Goal: Find specific page/section: Find specific page/section

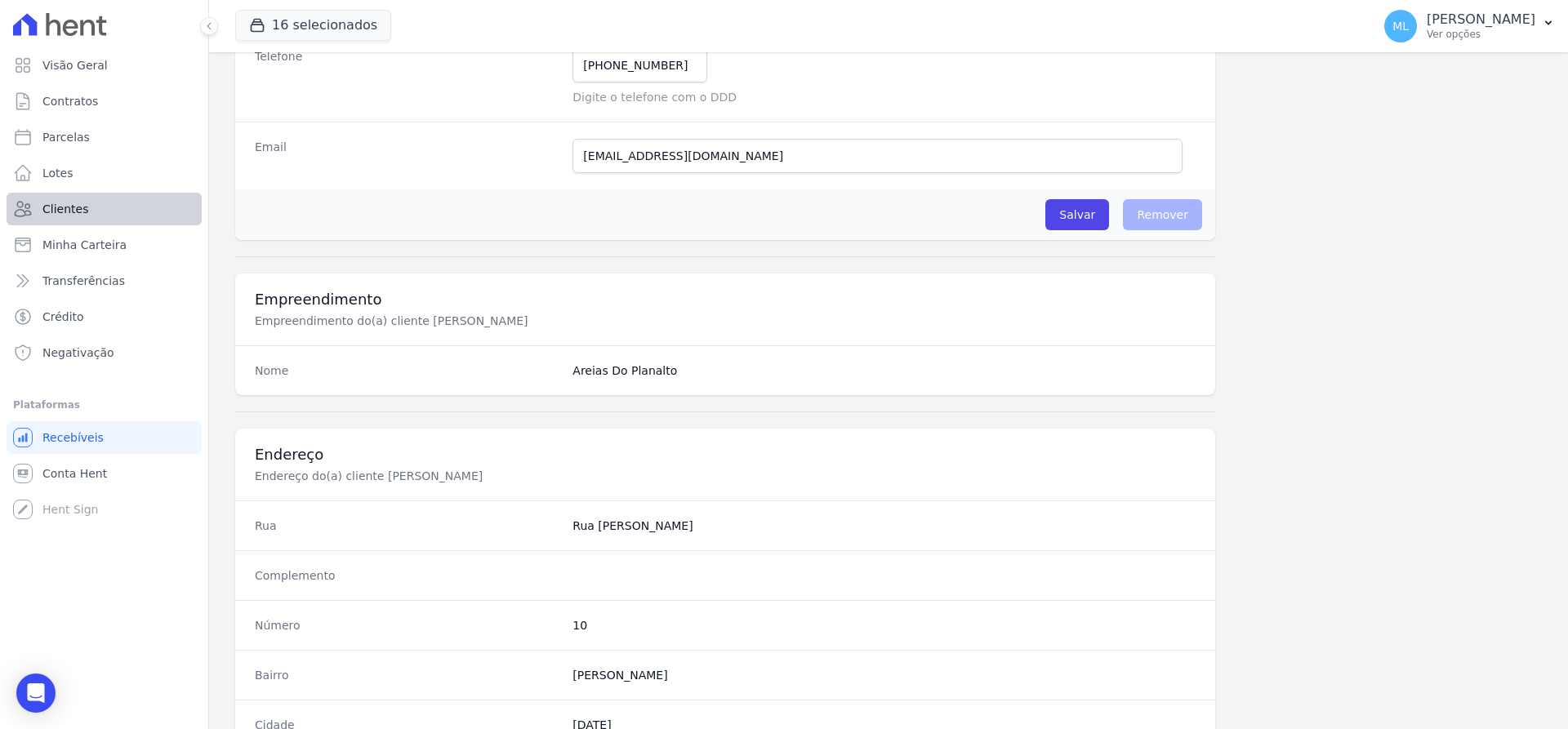
scroll to position [227, 0]
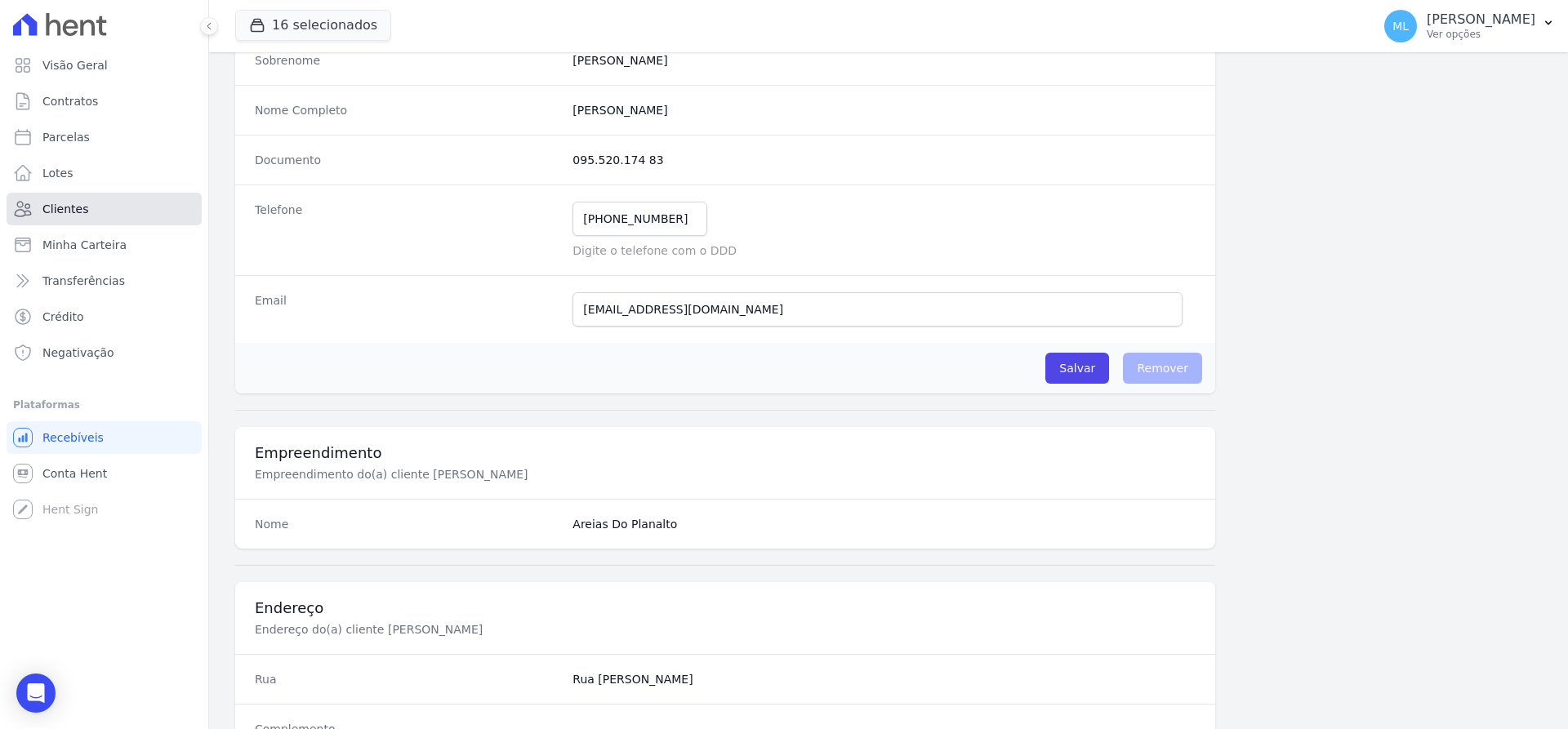
drag, startPoint x: 104, startPoint y: 204, endPoint x: 141, endPoint y: 202, distance: 37.1
click at [104, 204] on link "Clientes" at bounding box center [104, 209] width 195 height 33
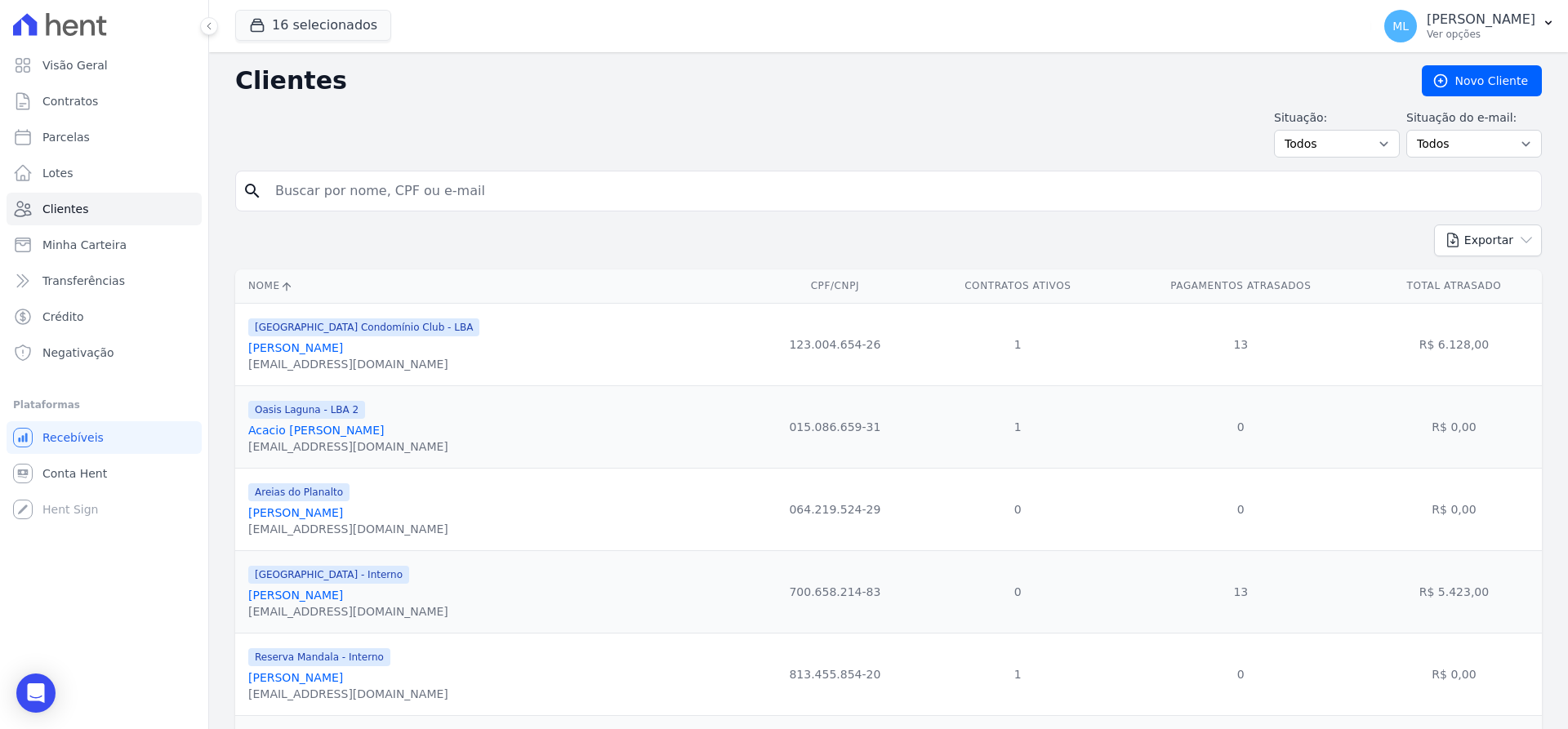
click at [504, 173] on div "search" at bounding box center [888, 190] width 1307 height 40
click at [504, 195] on input "search" at bounding box center [900, 191] width 1269 height 33
type input "[PERSON_NAME]"
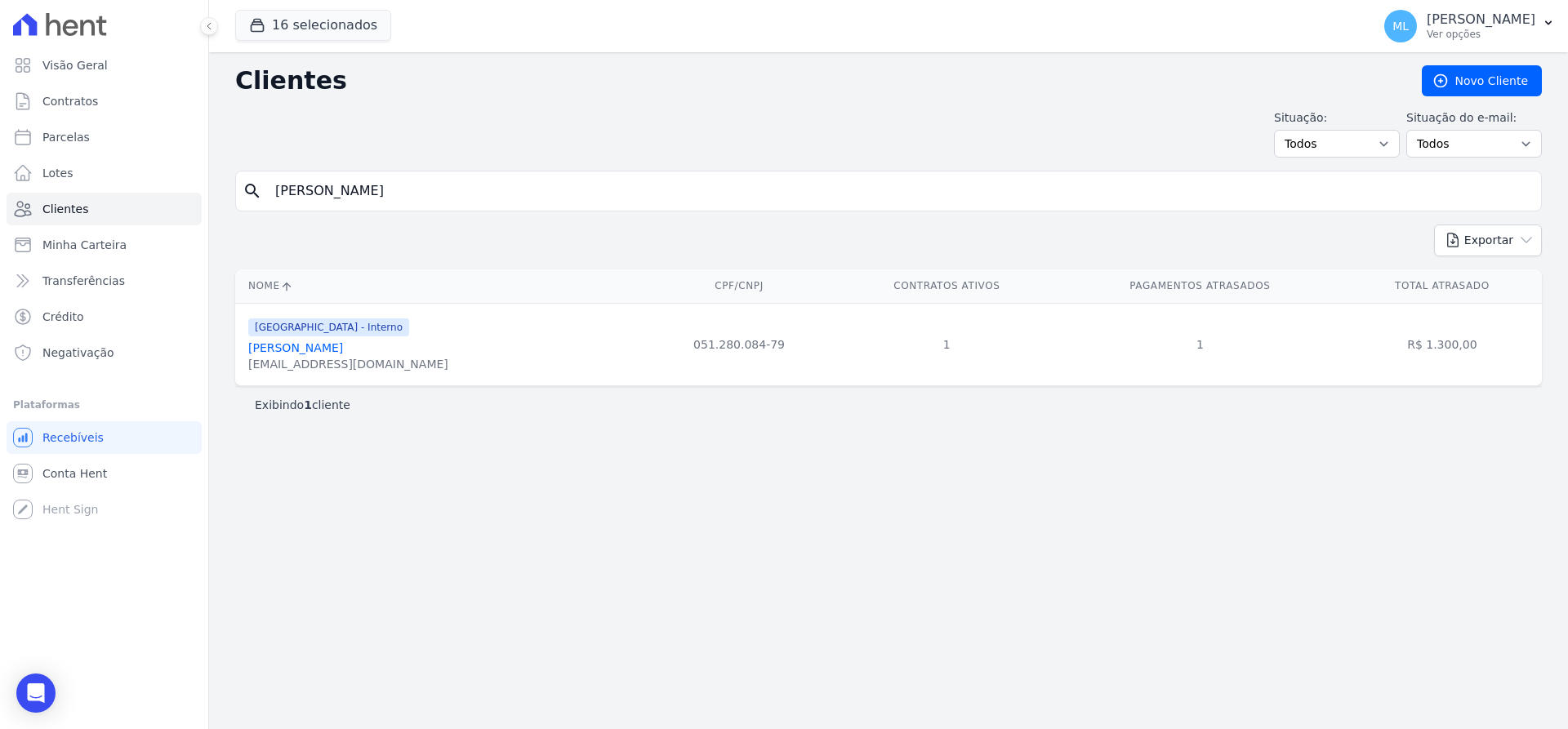
click at [343, 348] on link "[PERSON_NAME]" at bounding box center [295, 348] width 95 height 13
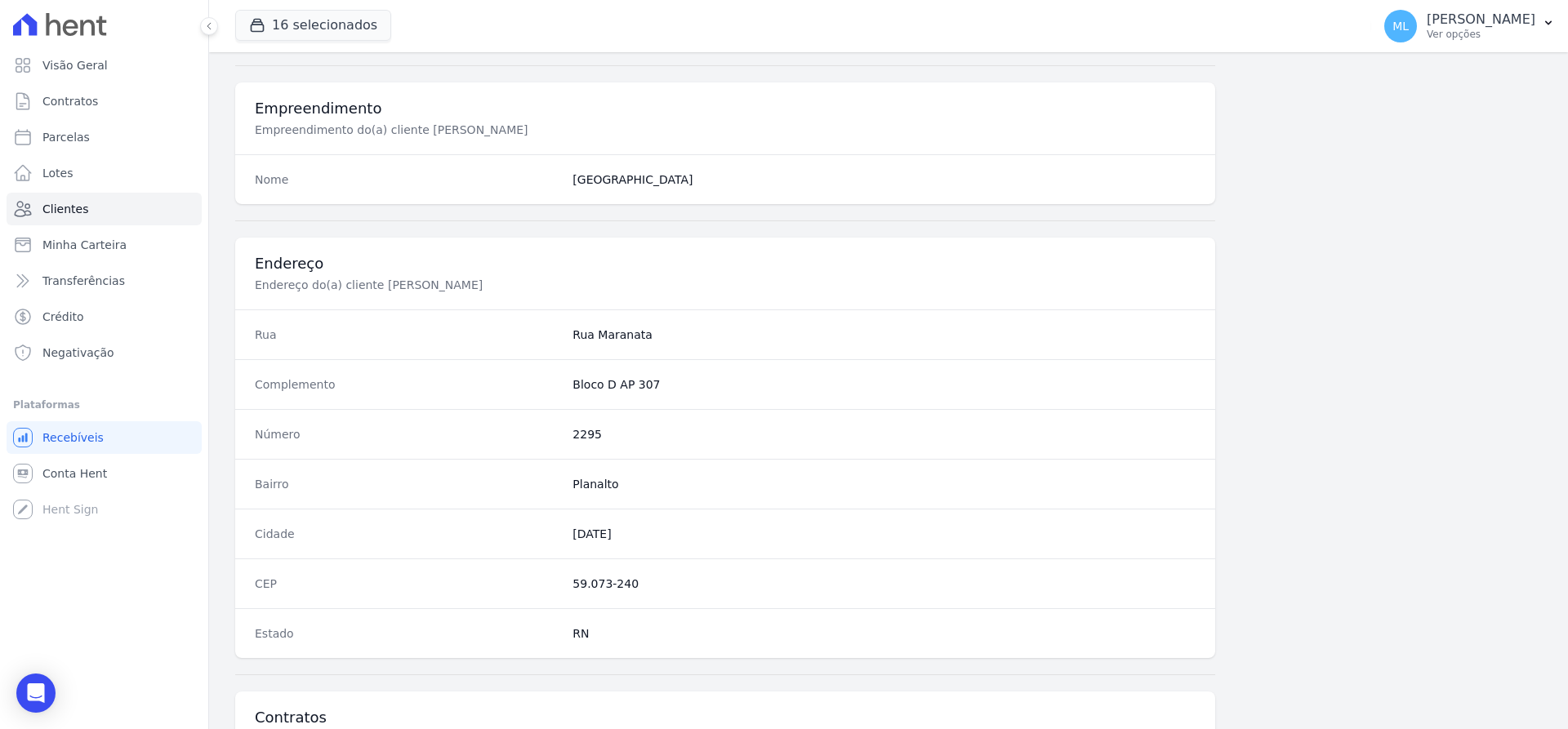
scroll to position [798, 0]
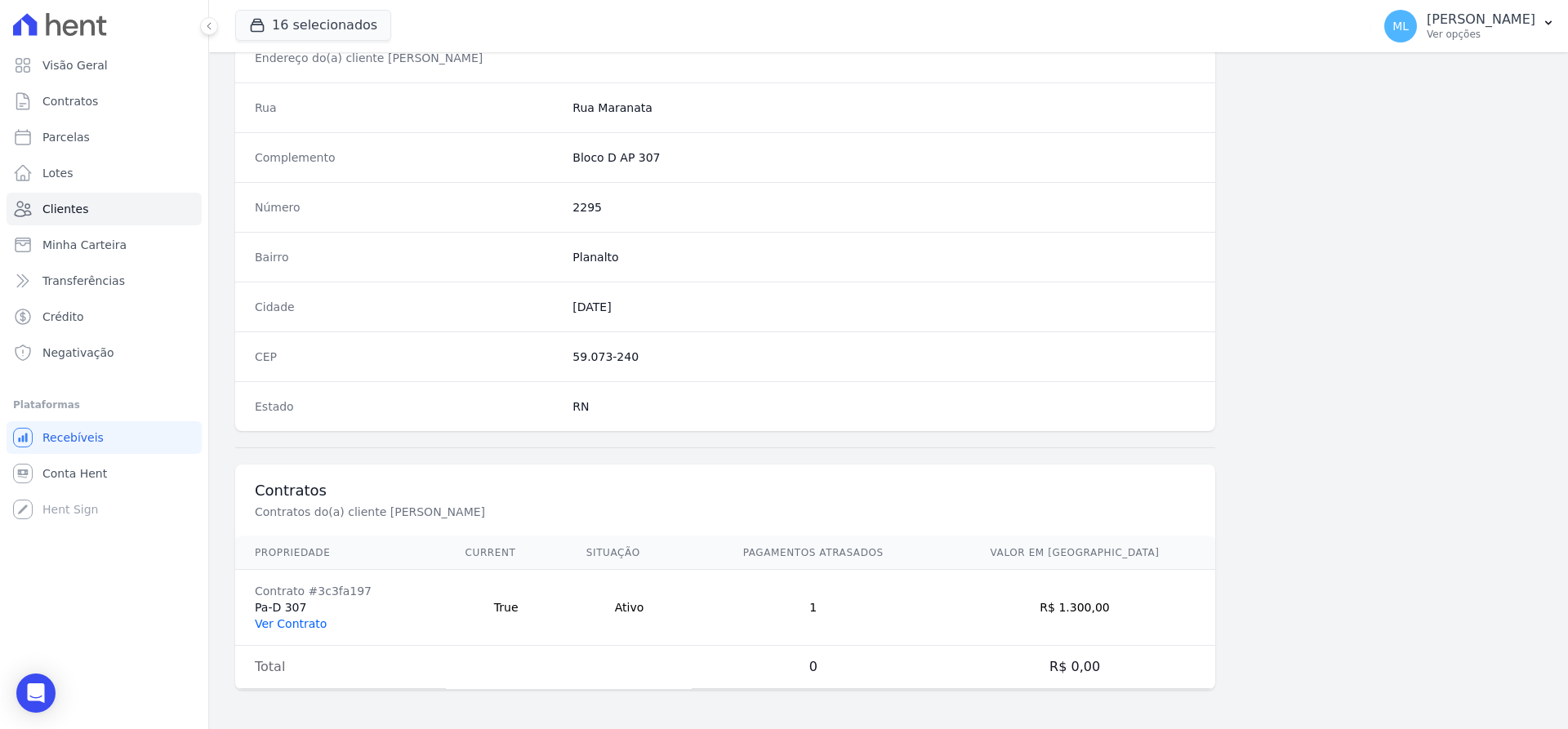
click at [285, 623] on link "Ver Contrato" at bounding box center [290, 623] width 72 height 13
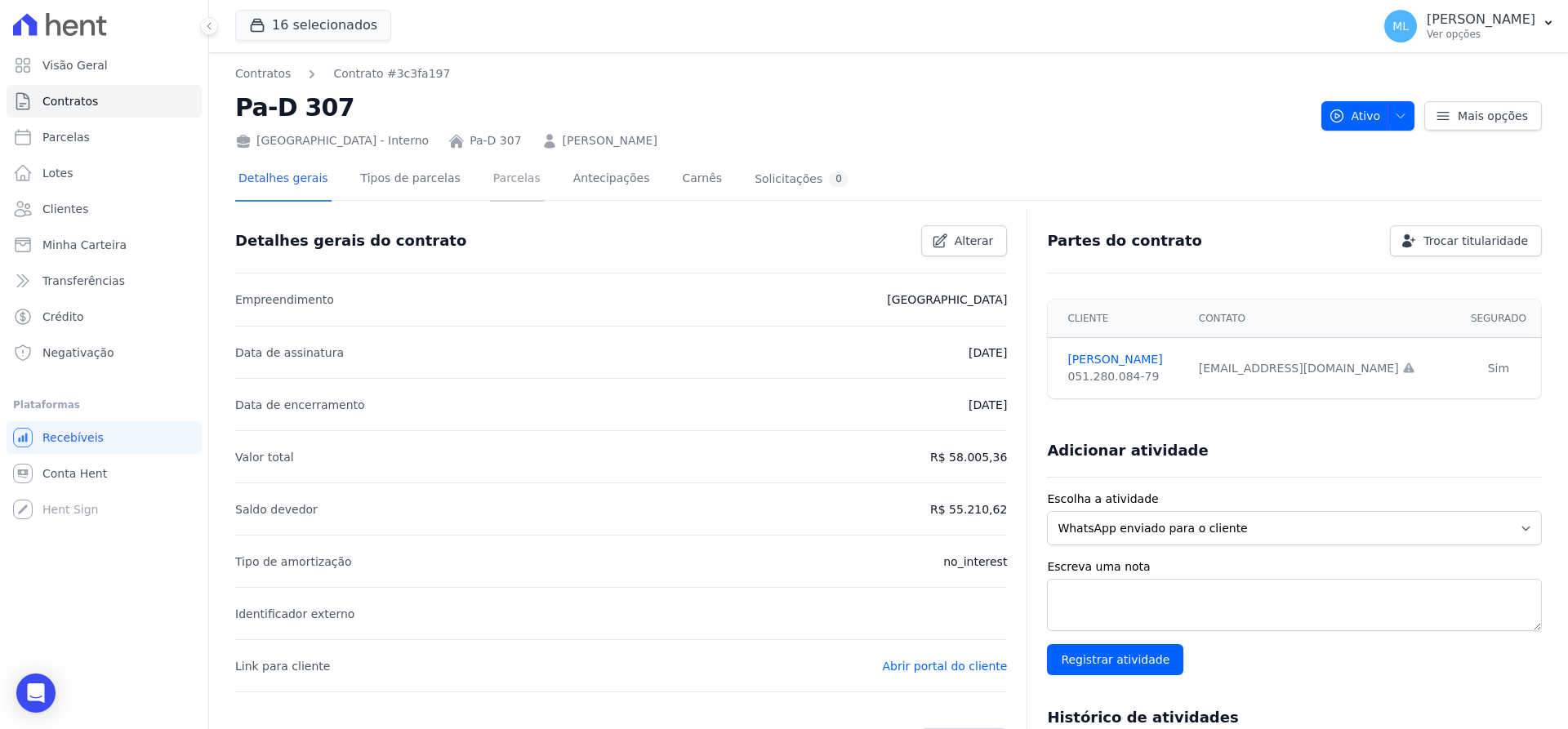
click at [490, 169] on link "Parcelas" at bounding box center [516, 180] width 54 height 43
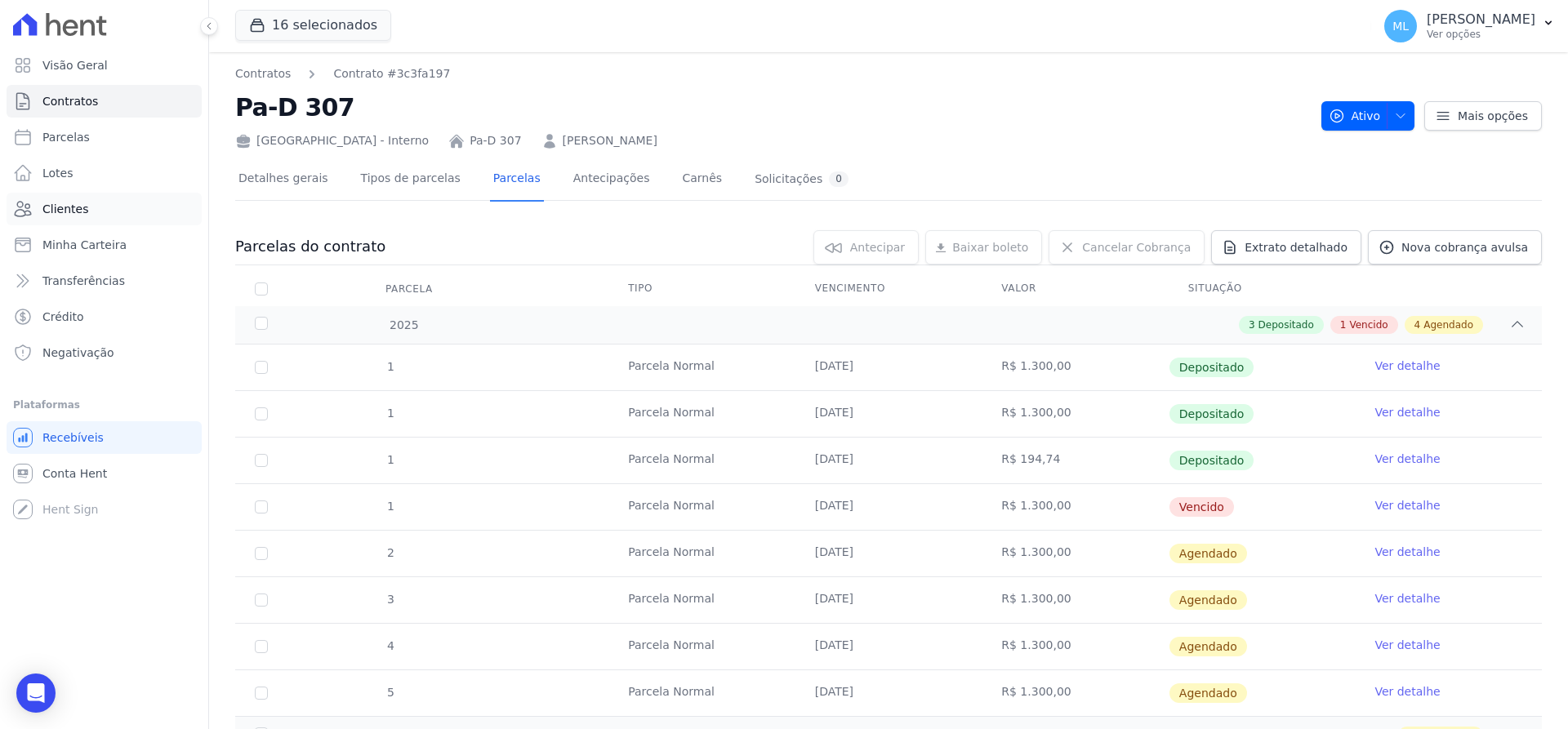
click at [168, 224] on link "Clientes" at bounding box center [104, 209] width 195 height 33
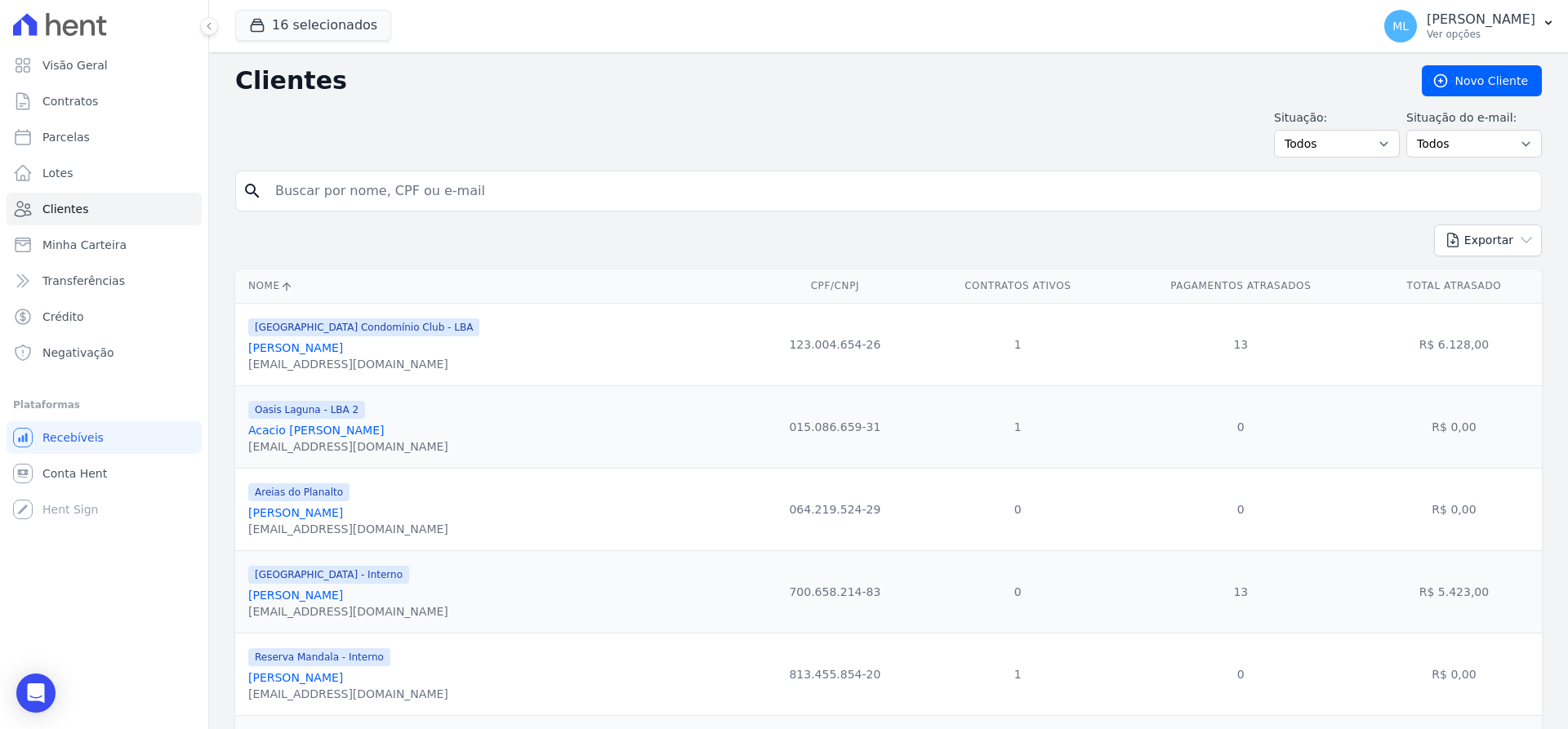
click at [454, 189] on input "search" at bounding box center [900, 191] width 1269 height 33
type input "[PERSON_NAME]"
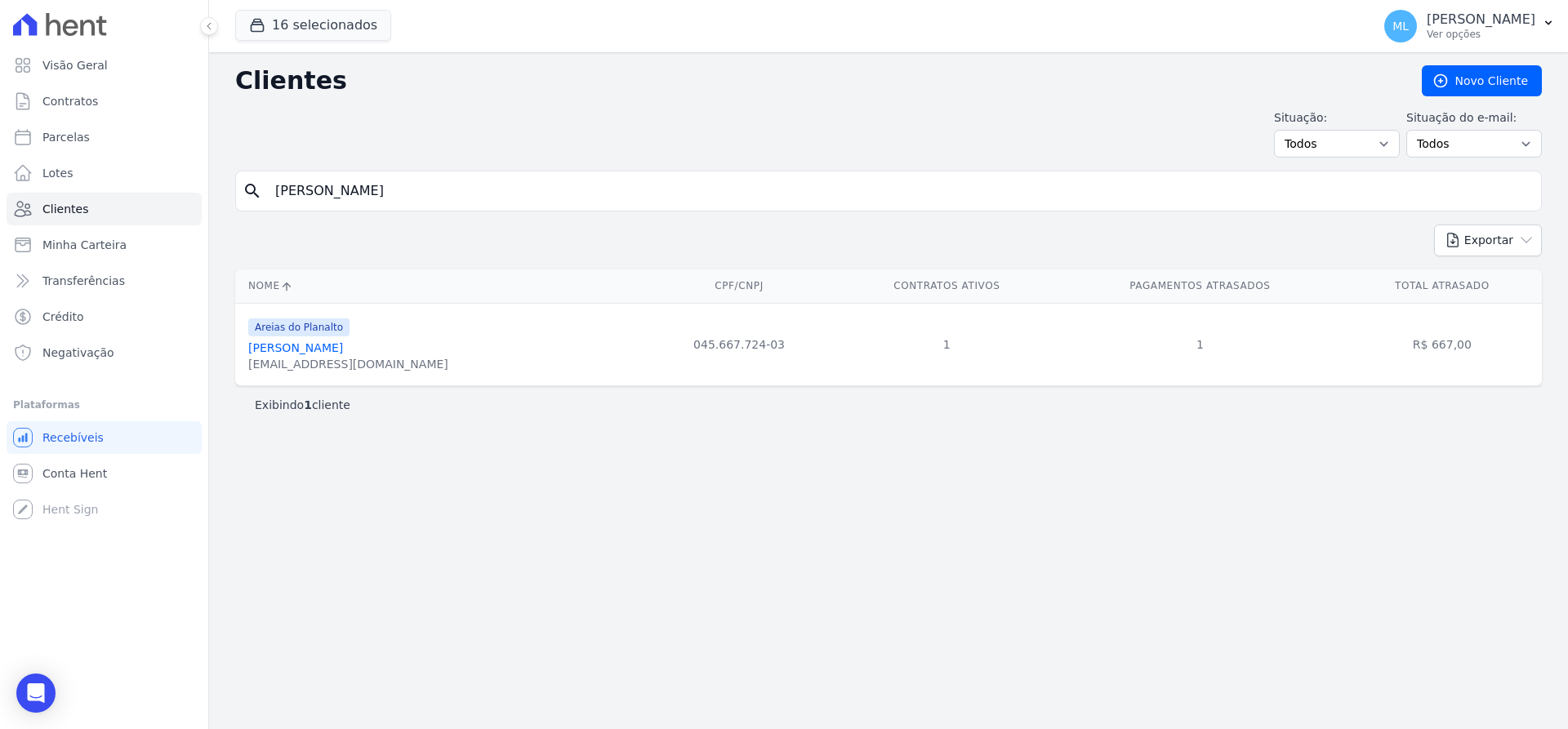
click at [343, 349] on link "[PERSON_NAME]" at bounding box center [295, 348] width 95 height 13
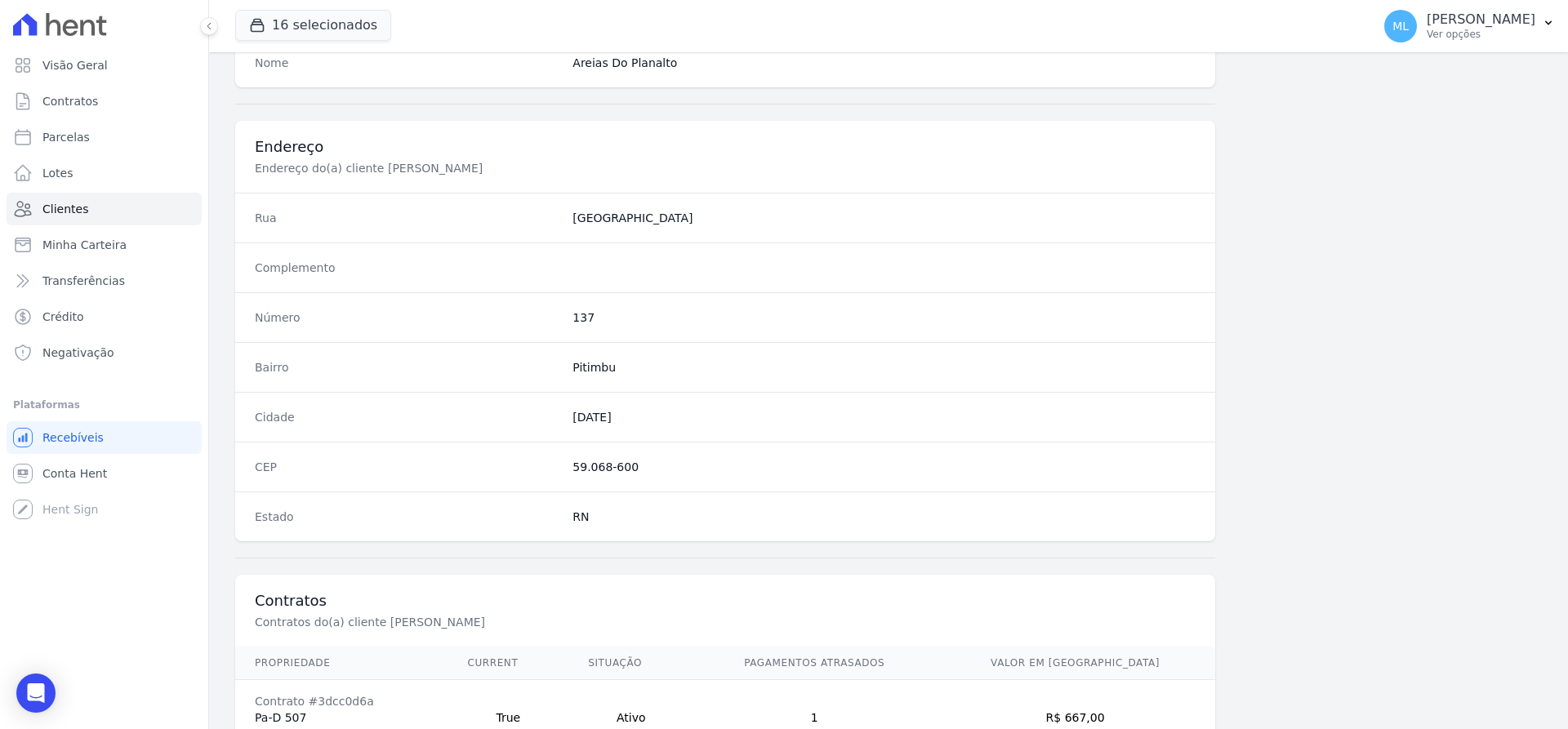
scroll to position [798, 0]
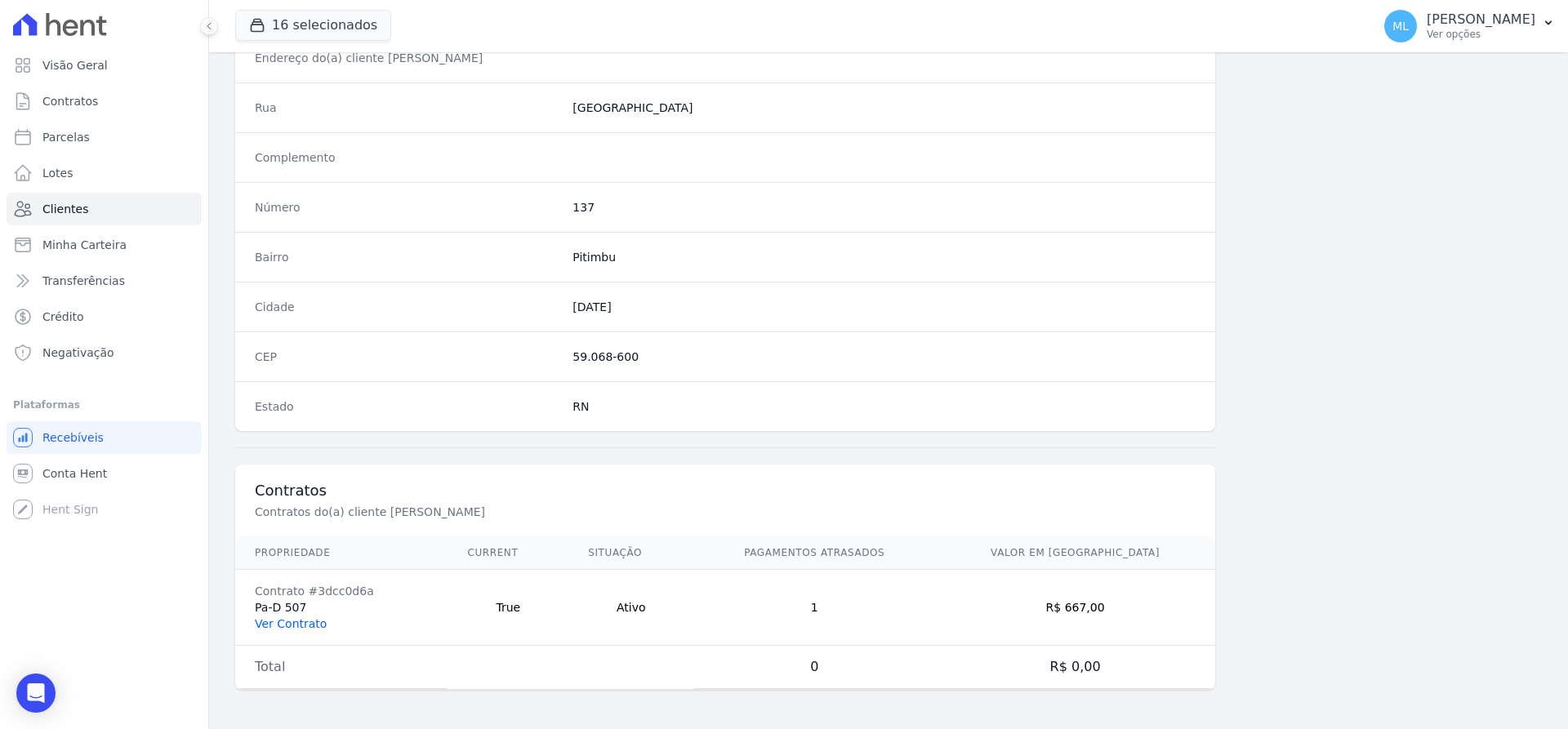
click at [309, 629] on link "Ver Contrato" at bounding box center [290, 623] width 72 height 13
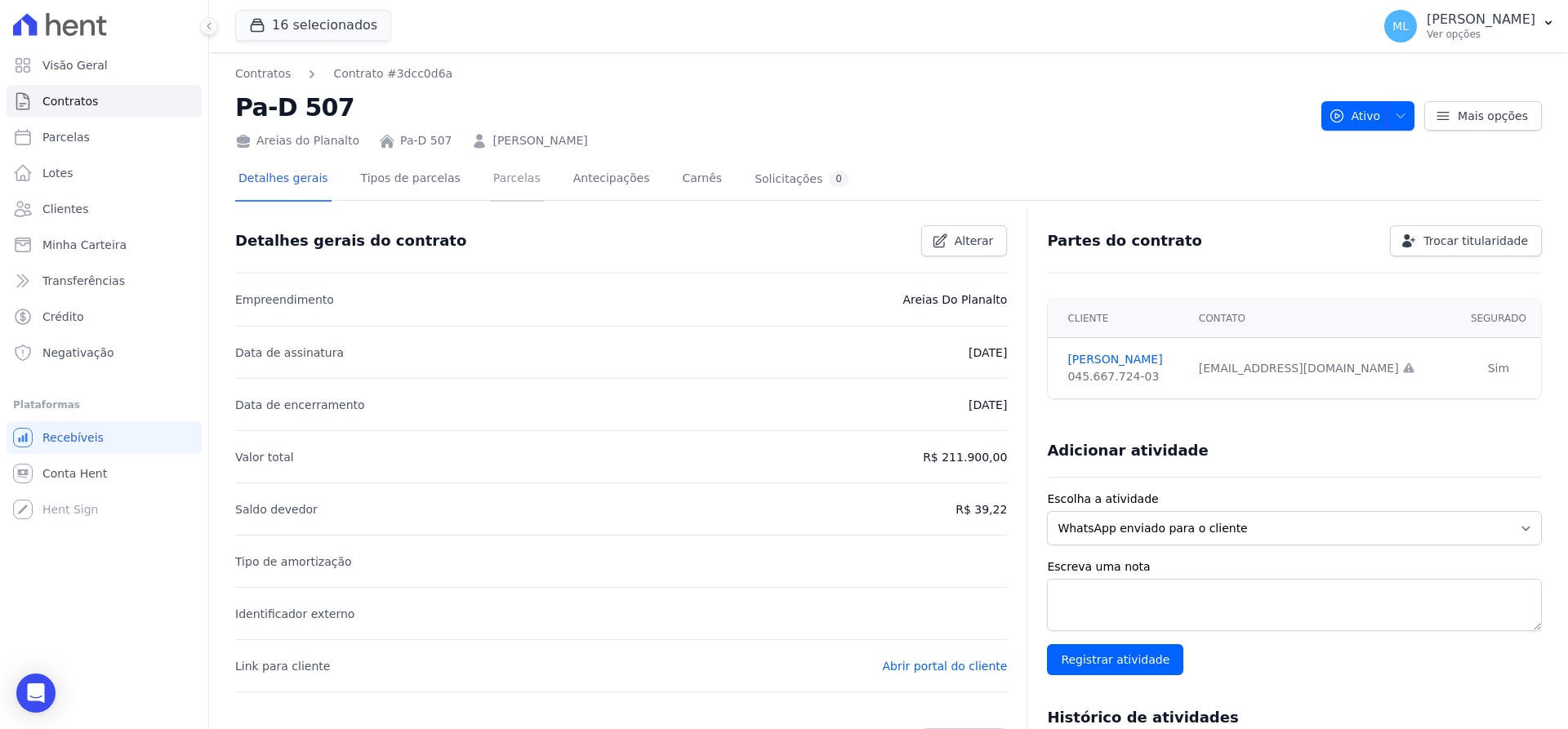
click at [509, 189] on link "Parcelas" at bounding box center [516, 180] width 54 height 43
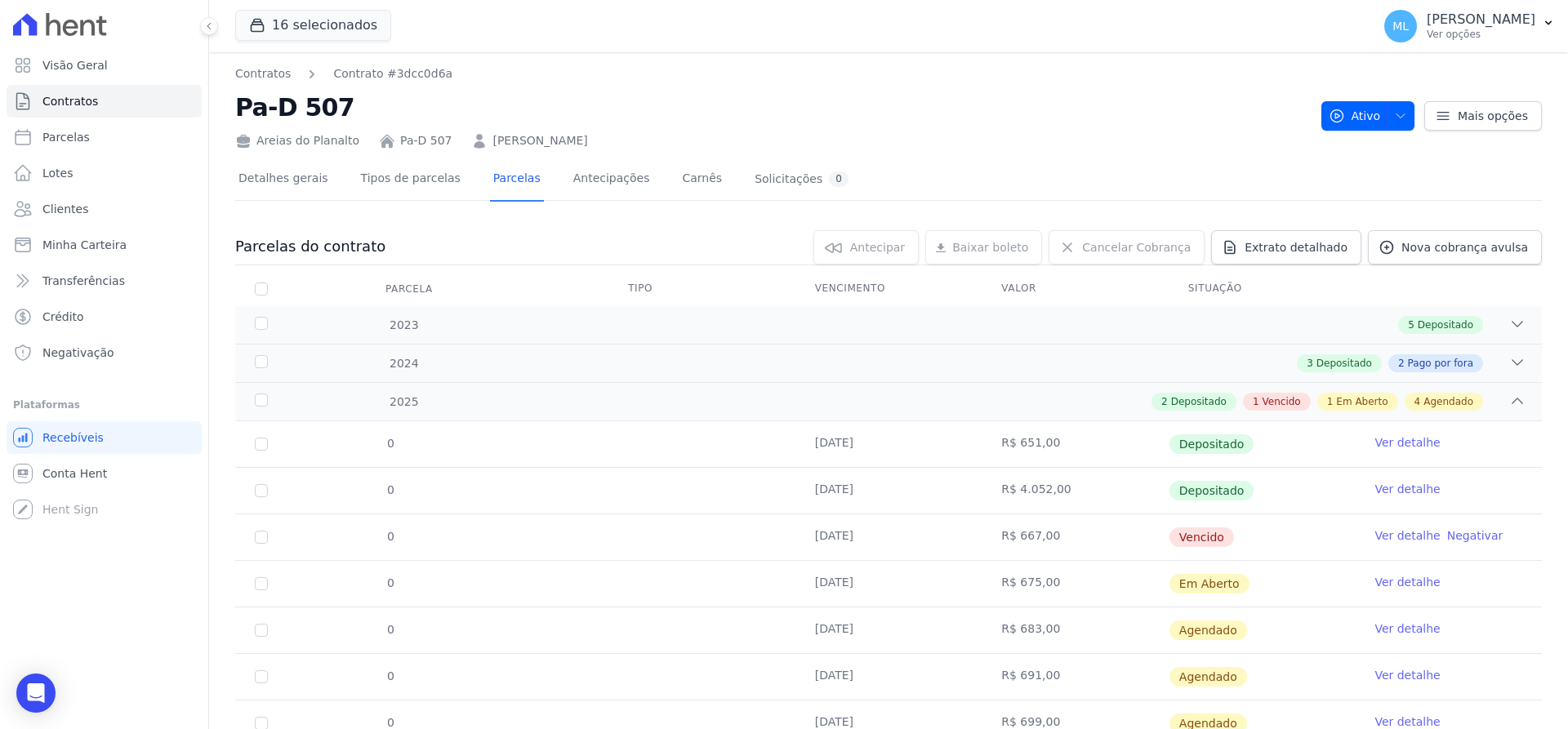
click at [1384, 536] on link "Ver detalhe" at bounding box center [1406, 535] width 65 height 16
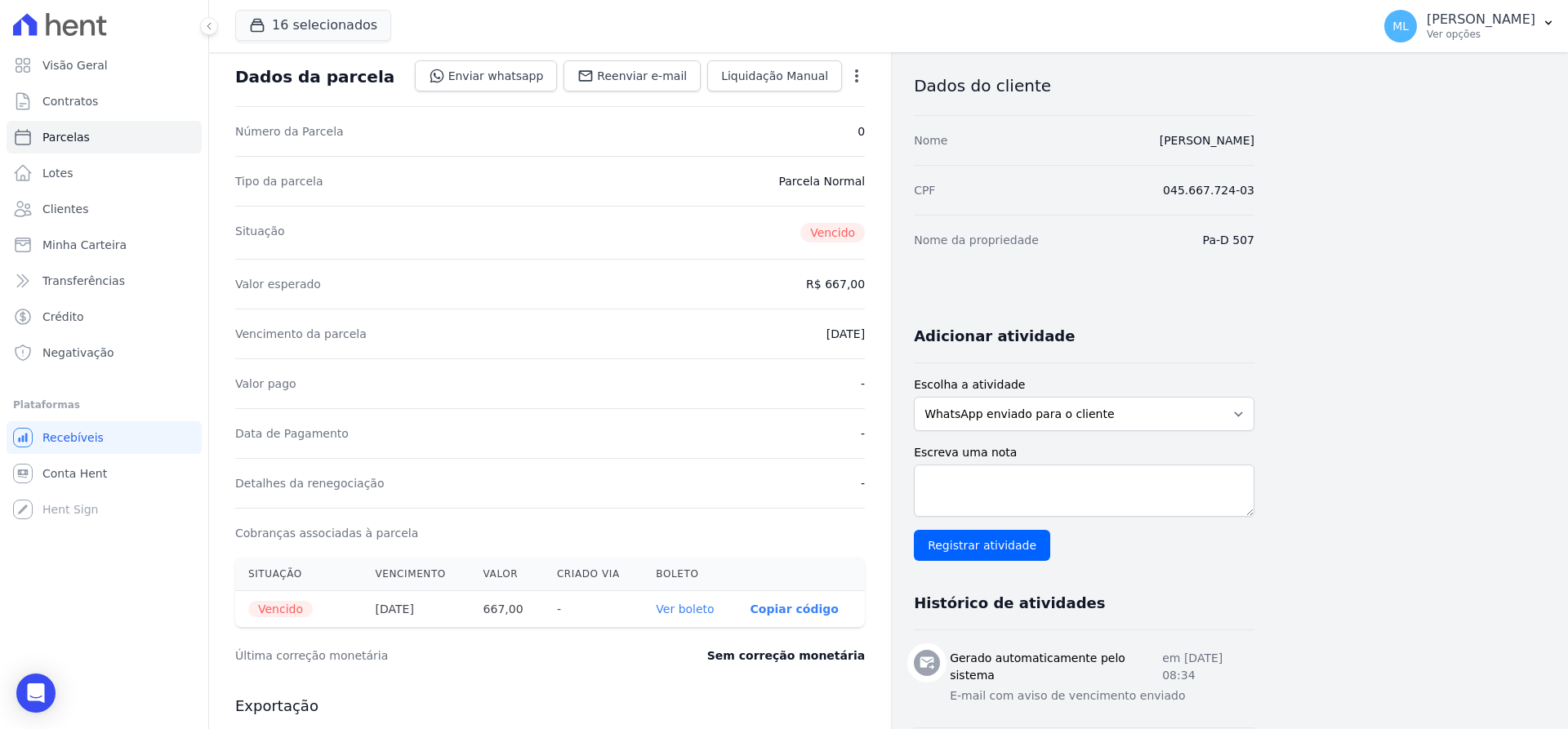
scroll to position [245, 0]
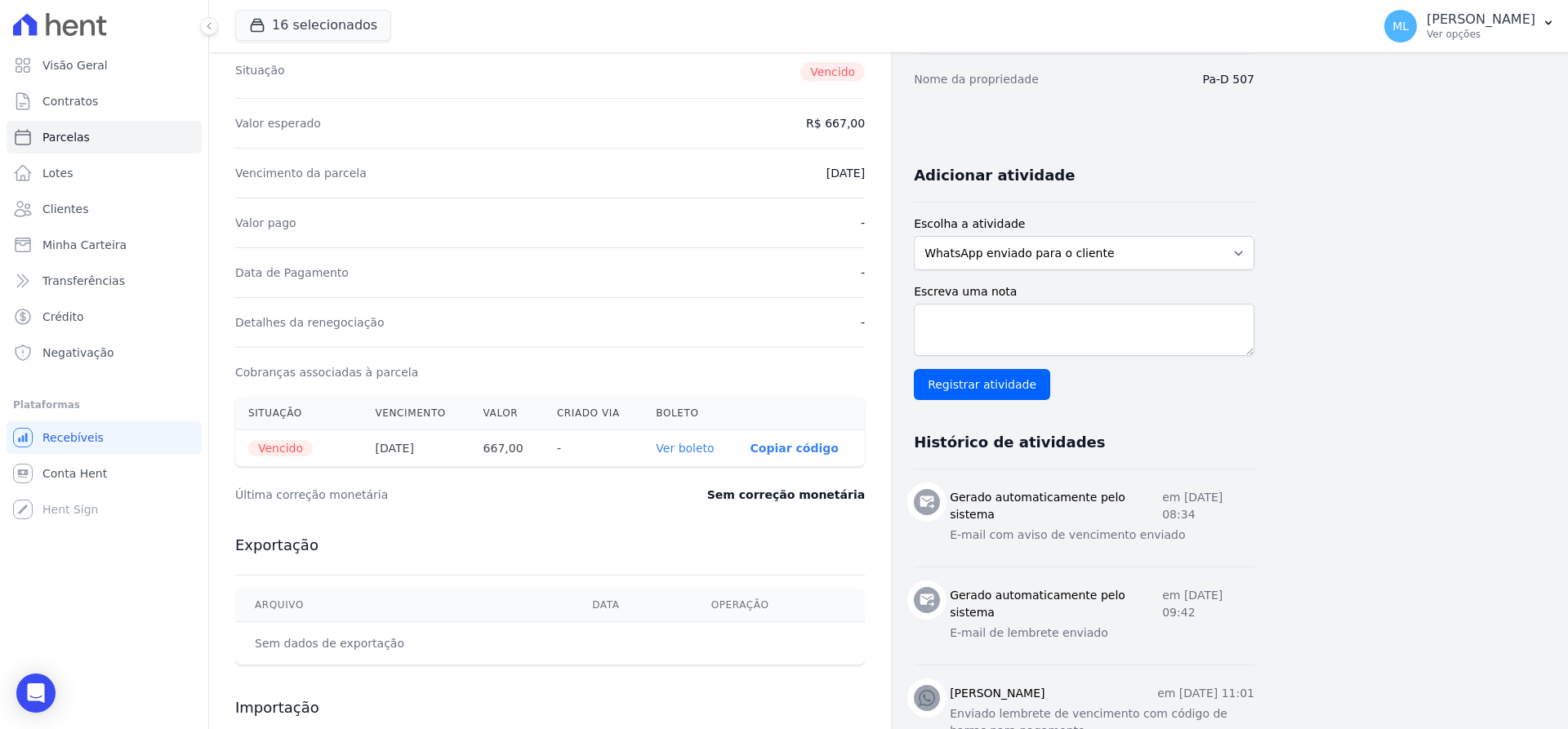
click at [690, 448] on link "Ver boleto" at bounding box center [685, 449] width 58 height 13
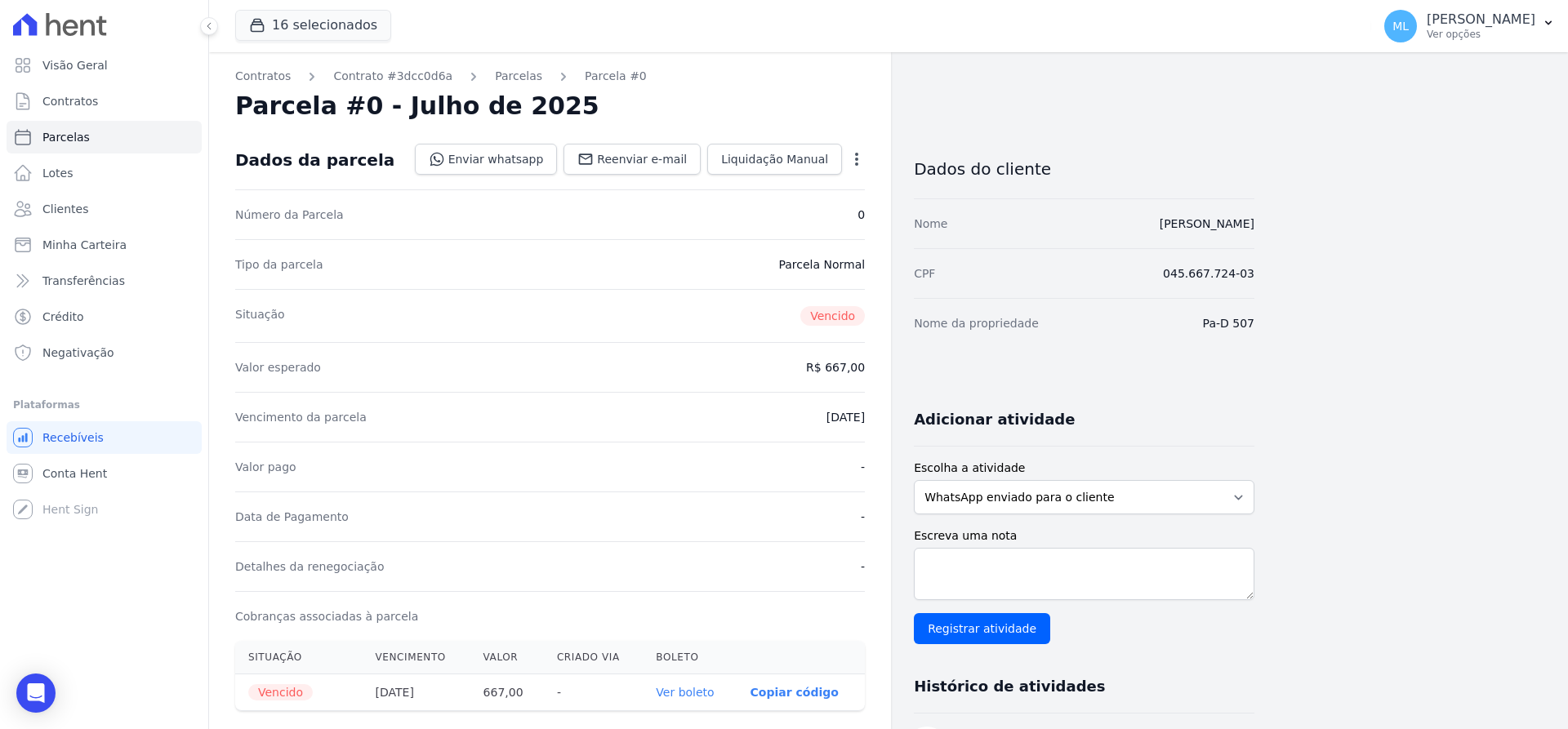
scroll to position [0, 0]
click at [1160, 219] on link "[PERSON_NAME]" at bounding box center [1207, 224] width 95 height 13
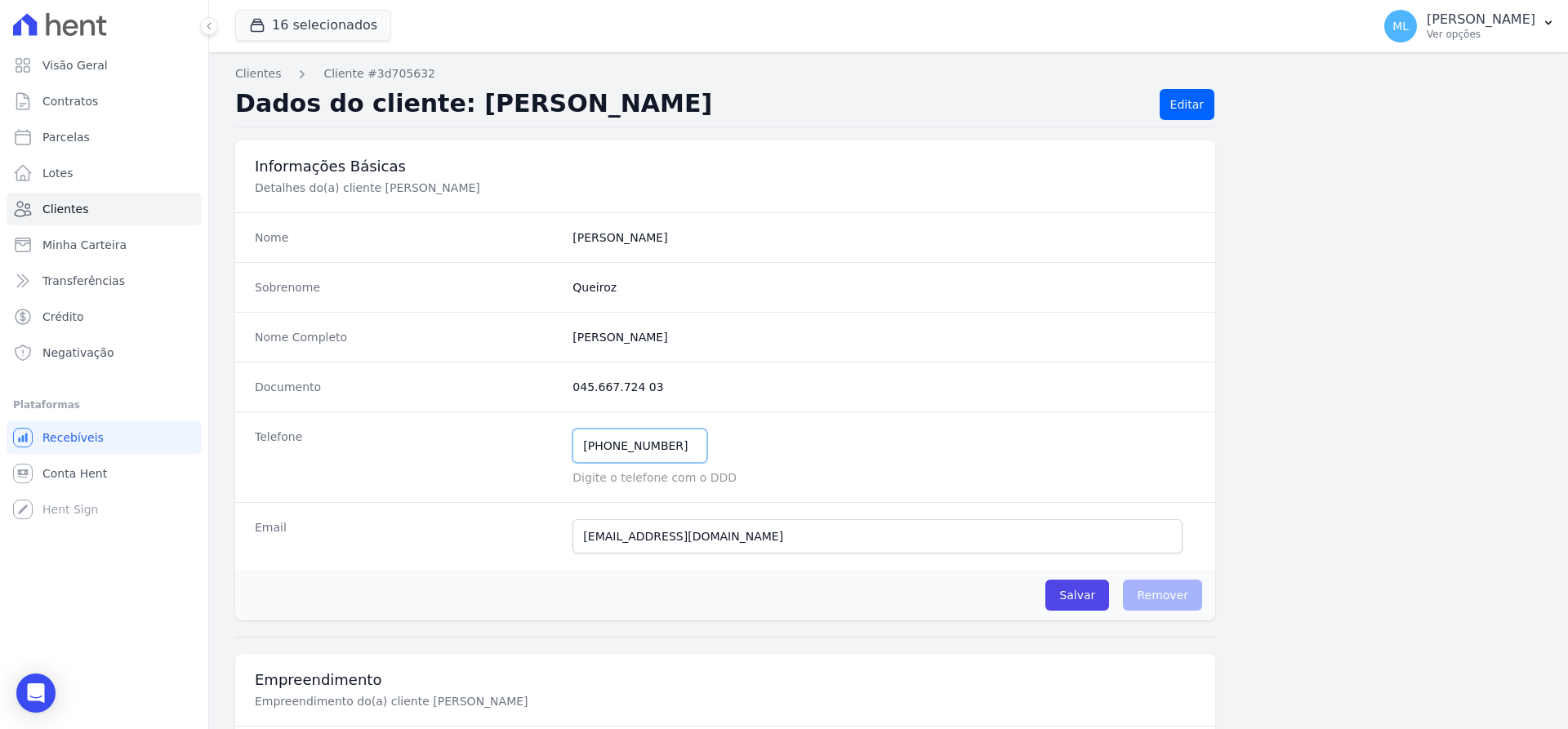
drag, startPoint x: 670, startPoint y: 455, endPoint x: 488, endPoint y: 449, distance: 182.1
click at [489, 449] on div "Telefone [PHONE_NUMBER] Mensagem de SMS ainda não enviada.. Mensagem de [PERSON…" at bounding box center [725, 457] width 980 height 91
